Goal: Task Accomplishment & Management: Complete application form

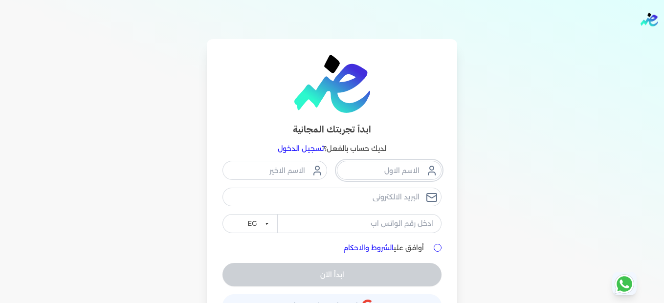
click at [380, 170] on input "text" at bounding box center [389, 170] width 105 height 19
click at [288, 171] on input "text" at bounding box center [274, 170] width 105 height 19
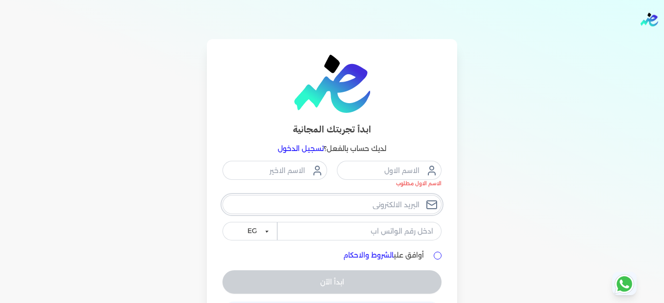
click at [352, 212] on input "email" at bounding box center [331, 204] width 219 height 19
type input "[EMAIL_ADDRESS][DOMAIN_NAME]"
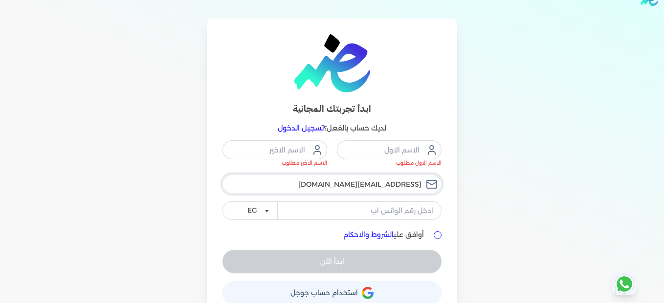
scroll to position [38, 0]
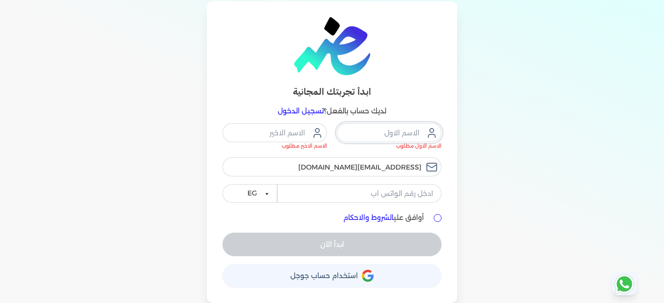
click at [361, 131] on input "text" at bounding box center [389, 132] width 105 height 19
type input "l"
type input "Mahmoud"
click at [303, 129] on input "text" at bounding box center [274, 132] width 105 height 19
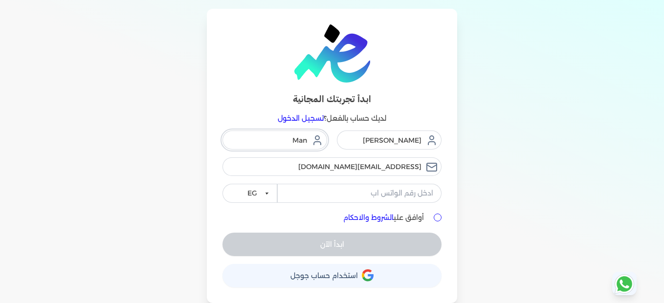
scroll to position [30, 0]
type input "Mandour"
click at [359, 189] on input "tel" at bounding box center [359, 193] width 164 height 19
click at [428, 192] on input "01004445859" at bounding box center [359, 193] width 164 height 19
type input "01004445259"
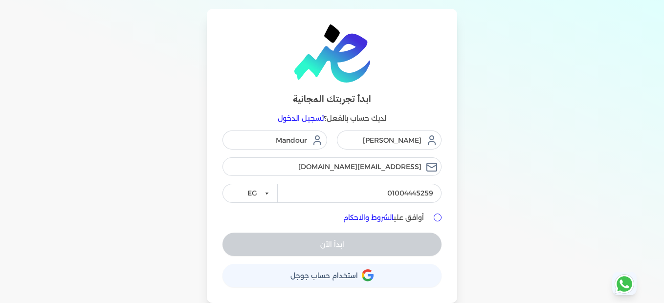
click at [441, 216] on input "أوافق علي الشروط والاحكام" at bounding box center [438, 218] width 8 height 8
checkbox input "true"
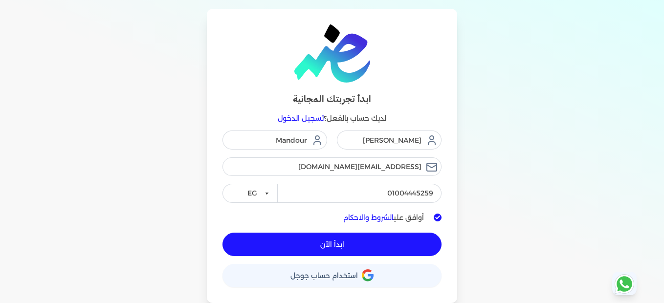
click at [358, 244] on button "ابدأ الآن" at bounding box center [331, 244] width 219 height 23
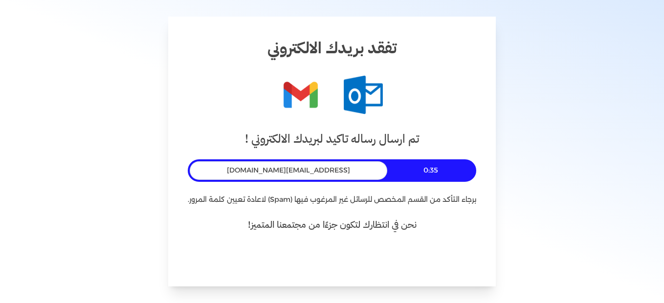
click at [327, 165] on span "fingov@tawzeiy.com" at bounding box center [288, 170] width 123 height 10
click at [332, 172] on div "fingov@tawzeiy.com" at bounding box center [288, 170] width 197 height 19
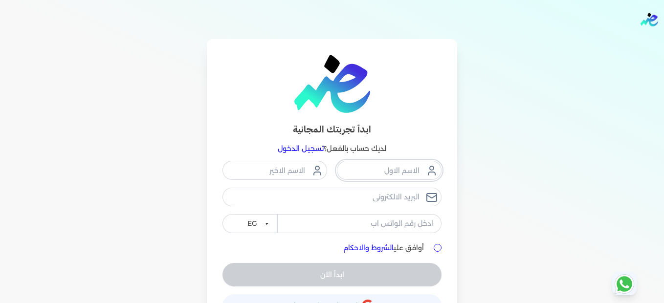
click at [379, 176] on input "text" at bounding box center [389, 170] width 105 height 19
type input "[PERSON_NAME]"
type input "Mandour"
type input "[EMAIL_ADDRESS][DOMAIN_NAME]"
type input "01004445259"
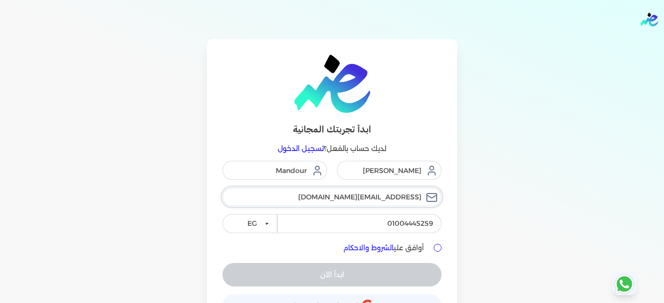
click at [350, 198] on input "[EMAIL_ADDRESS][DOMAIN_NAME]" at bounding box center [331, 197] width 219 height 19
drag, startPoint x: 351, startPoint y: 197, endPoint x: 425, endPoint y: 197, distance: 73.8
click at [425, 197] on input "fingov@tawzeiy.com" at bounding box center [331, 197] width 219 height 19
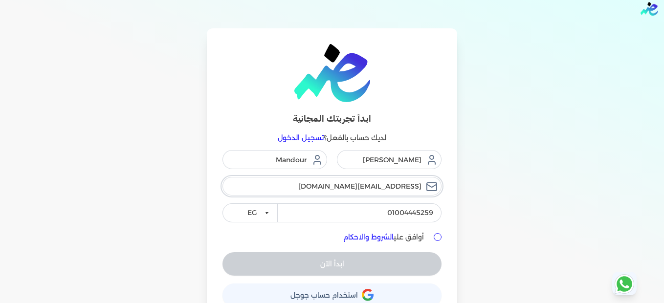
scroll to position [30, 0]
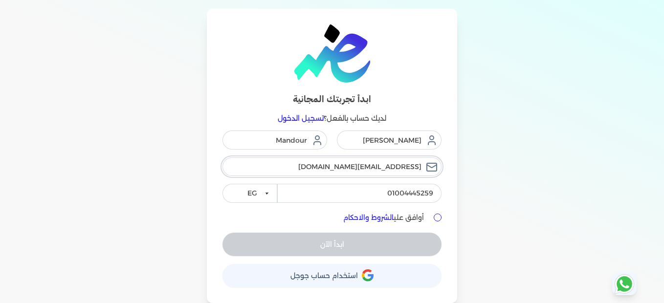
type input "[EMAIL_ADDRESS][DOMAIN_NAME]"
click at [438, 217] on input "أوافق علي الشروط والاحكام" at bounding box center [438, 218] width 8 height 8
checkbox input "true"
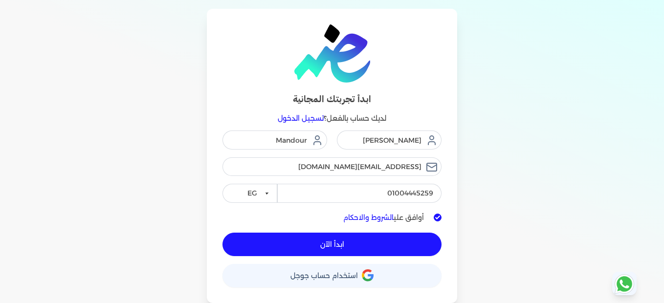
click at [344, 248] on span "ابدأ الآن" at bounding box center [332, 244] width 24 height 7
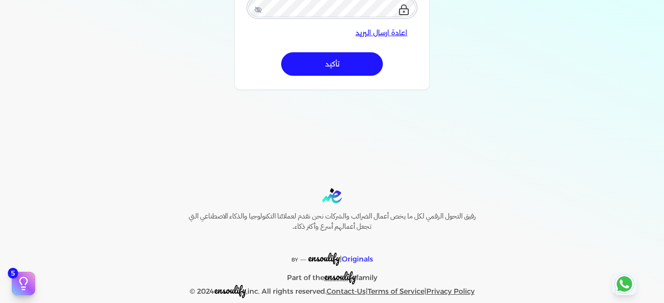
scroll to position [244, 0]
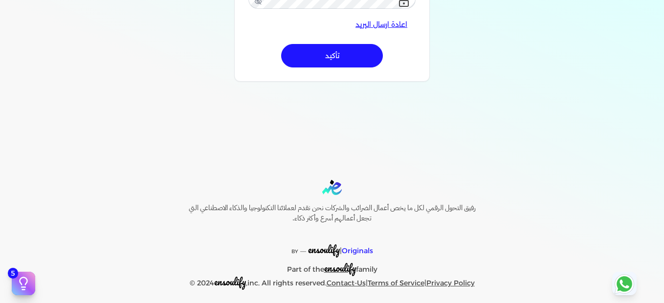
click at [328, 55] on button "تأكيد" at bounding box center [332, 55] width 102 height 23
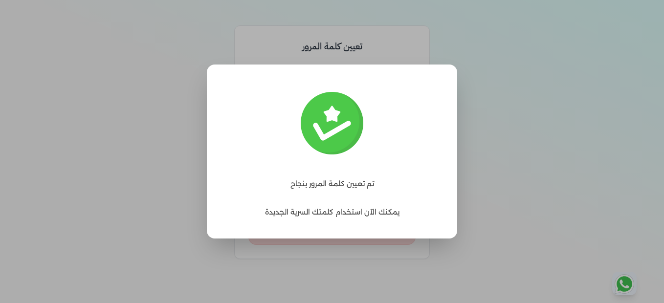
scroll to position [3, 0]
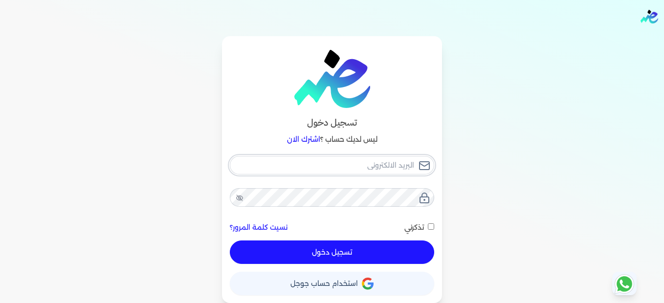
click at [380, 165] on input "email" at bounding box center [332, 165] width 204 height 19
click at [492, 195] on div "تسجيل دخول ليس لديك حساب ؟ اشترك الان نسيت كلمة المرور؟ تذكرني تسجيل دخول X حسا…" at bounding box center [332, 169] width 626 height 267
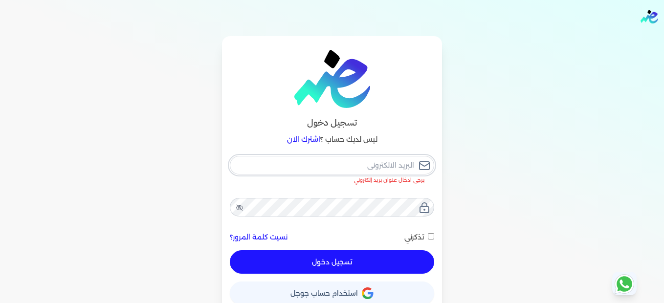
click at [384, 167] on input "email" at bounding box center [332, 165] width 204 height 19
type input "Mahmoud.Mandour@tawzeiy.com"
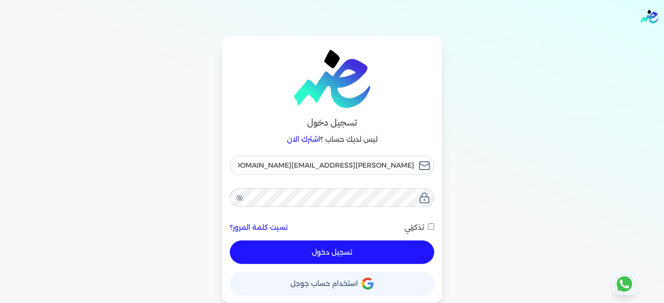
click at [359, 257] on button "تسجيل دخول" at bounding box center [332, 252] width 204 height 23
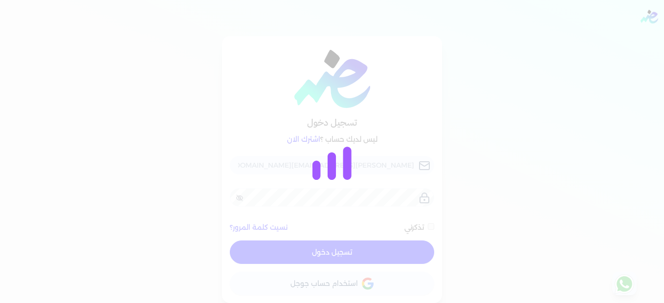
checkbox input "false"
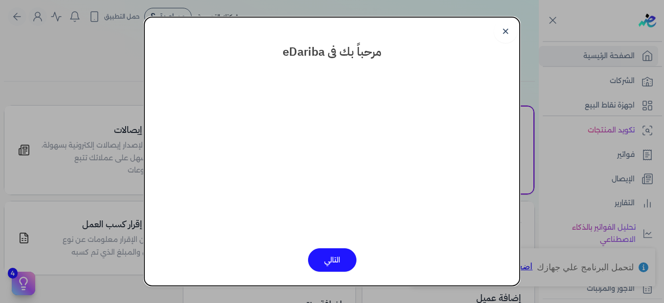
click at [335, 263] on button "التالي" at bounding box center [332, 259] width 48 height 23
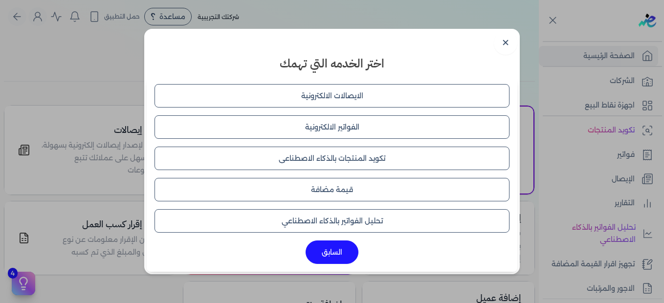
click at [377, 128] on button "الفواتير الالكترونية" at bounding box center [331, 126] width 355 height 23
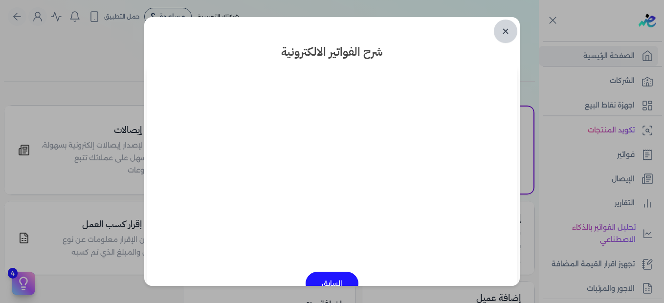
click at [505, 31] on link "✕" at bounding box center [505, 31] width 23 height 23
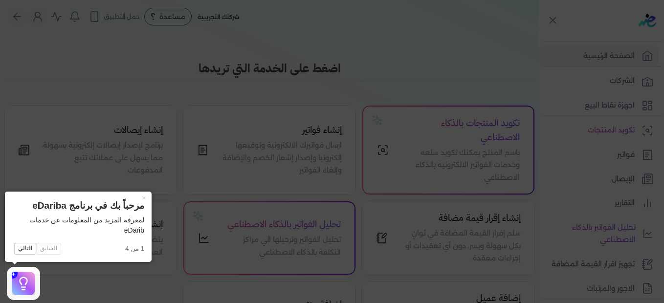
click at [260, 104] on icon at bounding box center [332, 151] width 664 height 303
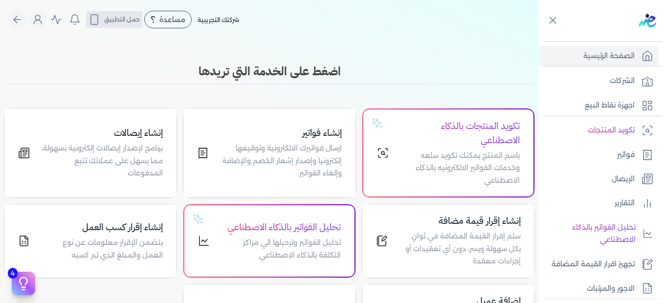
click at [123, 22] on span "حمل التطبيق" at bounding box center [122, 19] width 36 height 9
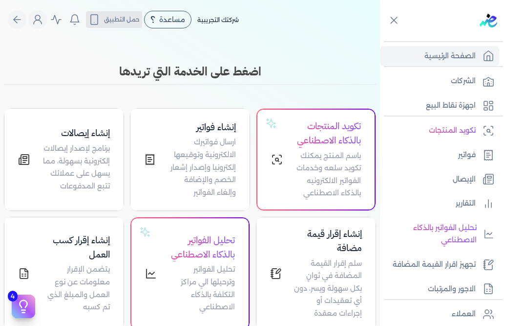
click at [135, 22] on span "حمل التطبيق" at bounding box center [122, 19] width 36 height 9
click at [12, 303] on div at bounding box center [23, 305] width 23 height 23
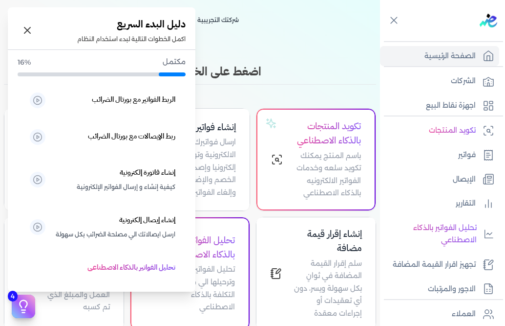
click at [25, 303] on icon at bounding box center [23, 306] width 15 height 15
click at [30, 30] on icon at bounding box center [28, 30] width 12 height 12
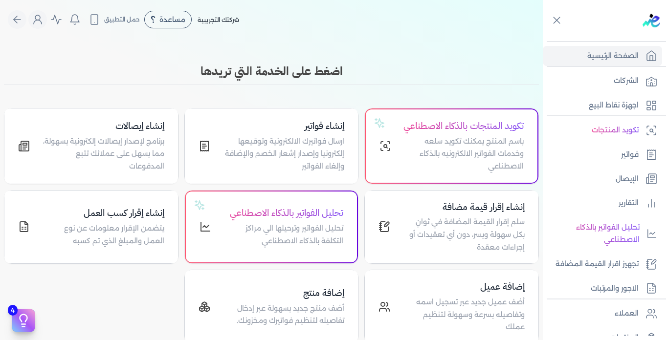
click at [298, 33] on nav "Toggle Navigation الاسعار العمولات مساعدة خدمة العملاء دليل المستخدم تسجيل الدخ…" at bounding box center [271, 19] width 543 height 39
click at [20, 18] on icon "Global" at bounding box center [17, 20] width 12 height 12
